Goal: Task Accomplishment & Management: Use online tool/utility

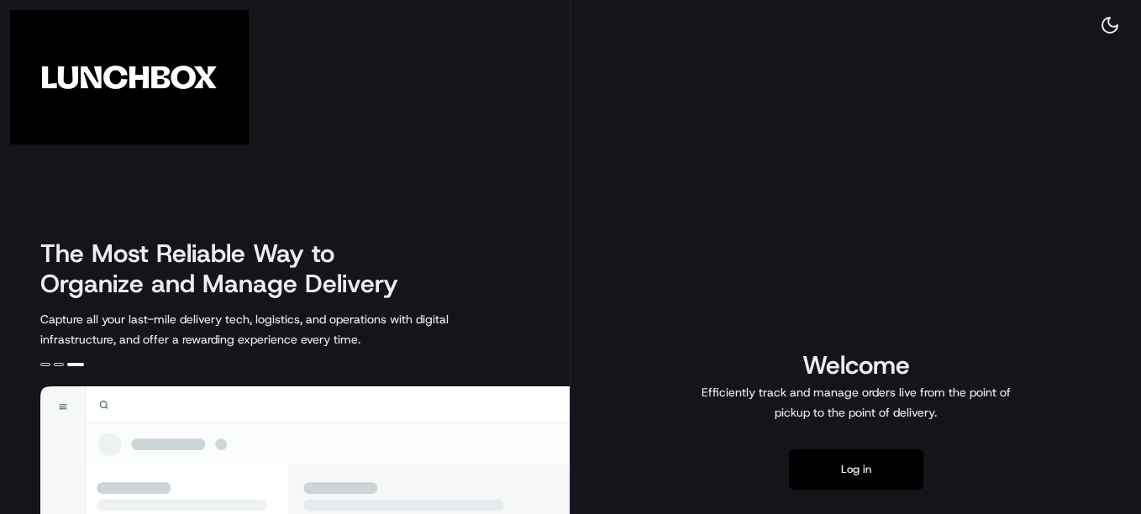
click at [856, 469] on button "Log in" at bounding box center [856, 469] width 134 height 40
